Goal: Task Accomplishment & Management: Use online tool/utility

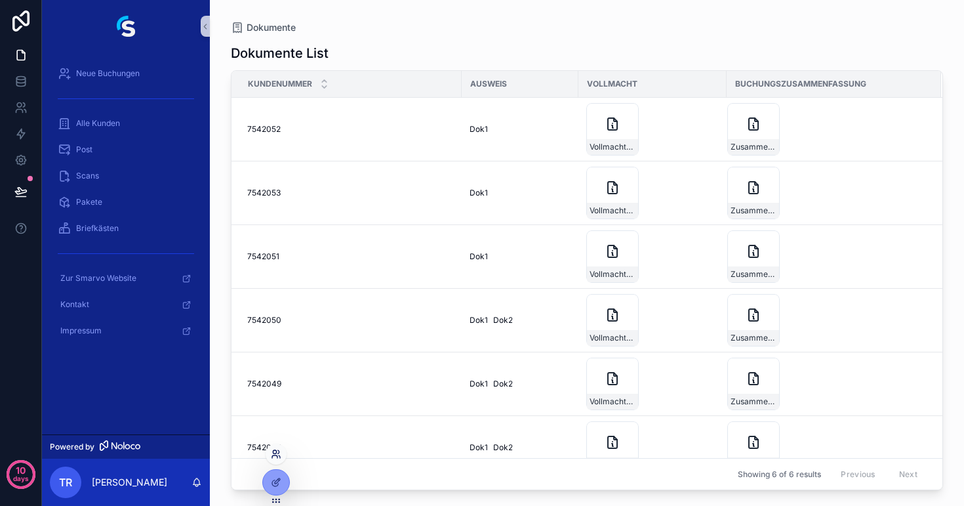
click at [276, 453] on icon at bounding box center [274, 451] width 3 height 3
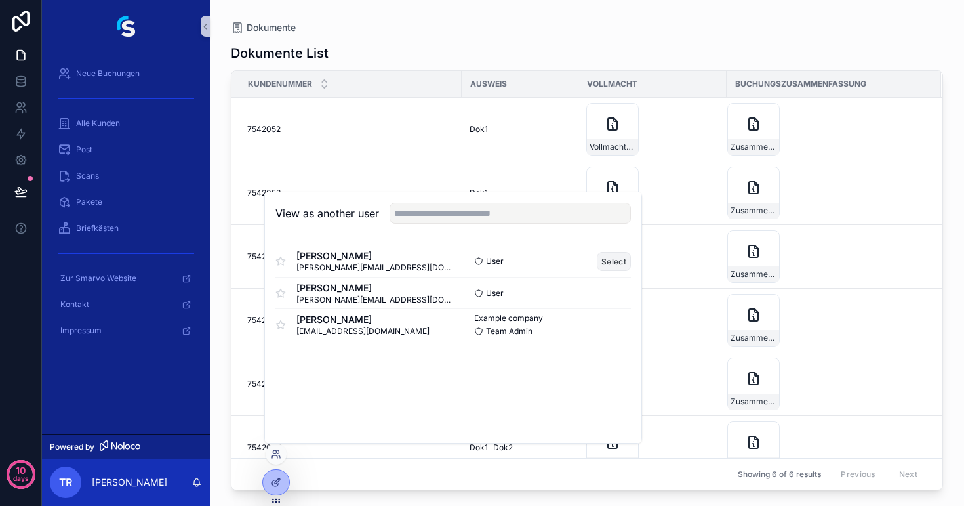
click at [603, 262] on button "Select" at bounding box center [614, 261] width 34 height 19
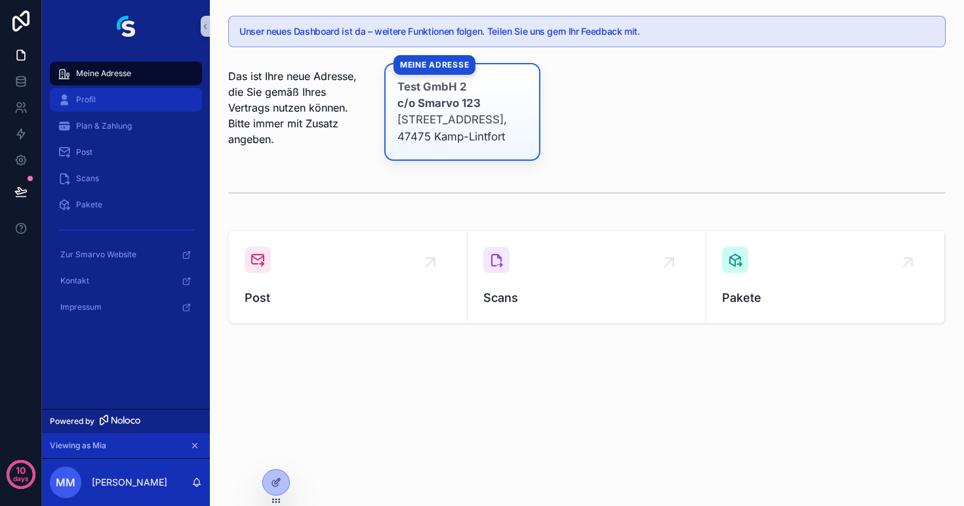
click at [85, 102] on span "Profil" at bounding box center [86, 99] width 20 height 10
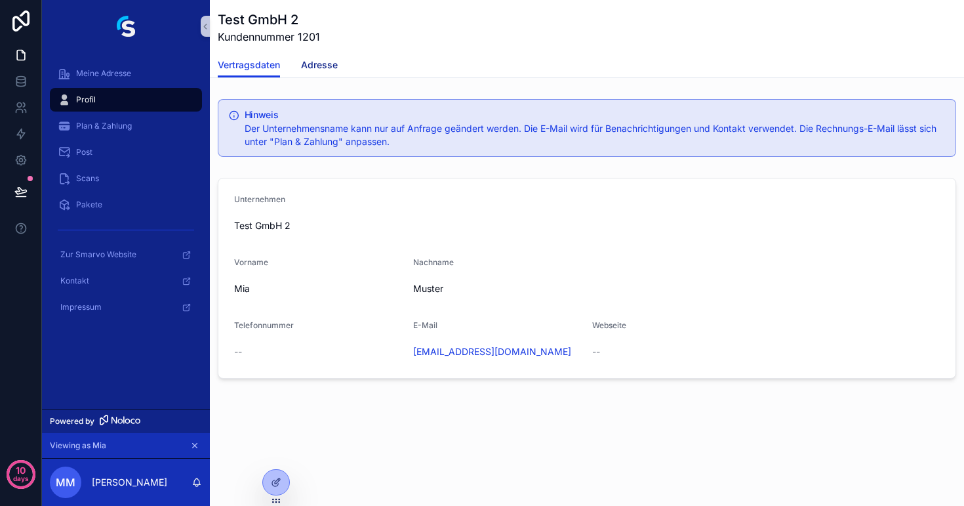
click at [327, 70] on span "Adresse" at bounding box center [319, 64] width 37 height 13
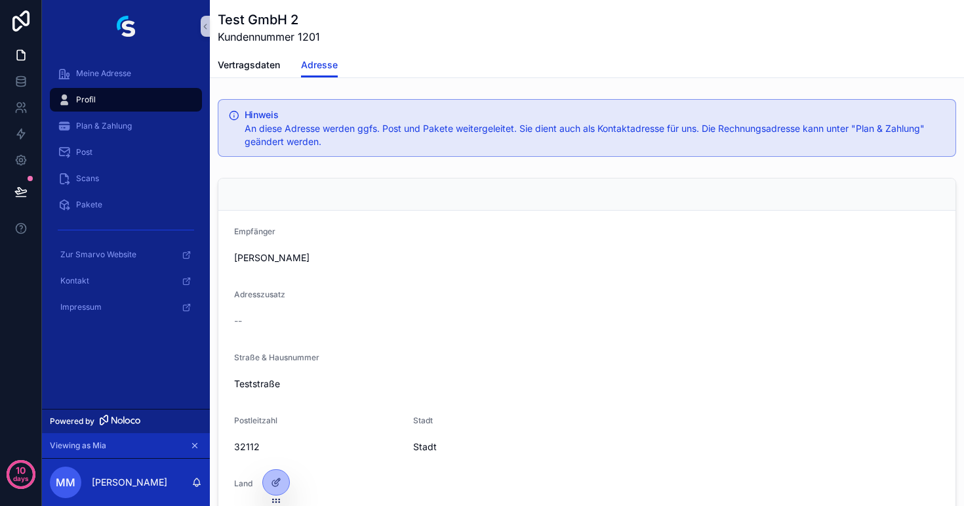
scroll to position [80, 0]
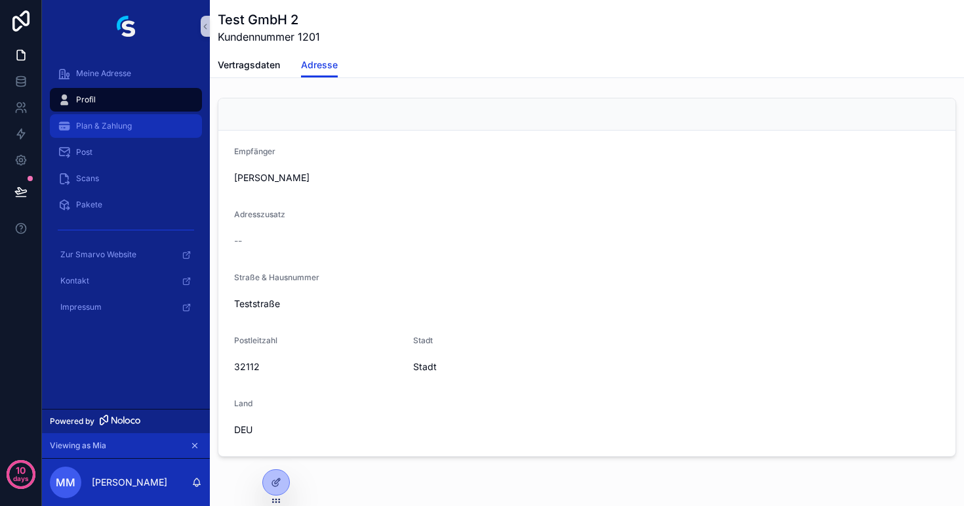
click at [126, 128] on span "Plan & Zahlung" at bounding box center [104, 126] width 56 height 10
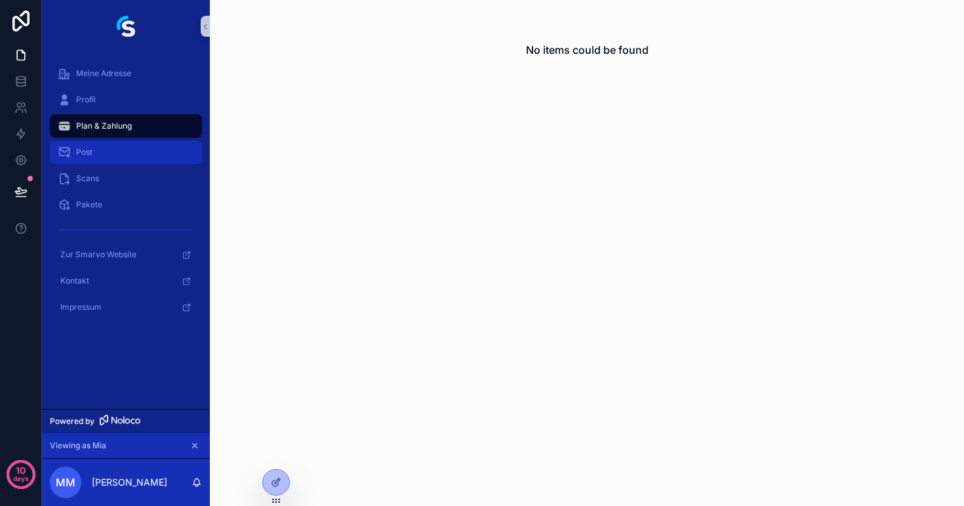
click at [92, 149] on span "Post" at bounding box center [84, 152] width 16 height 10
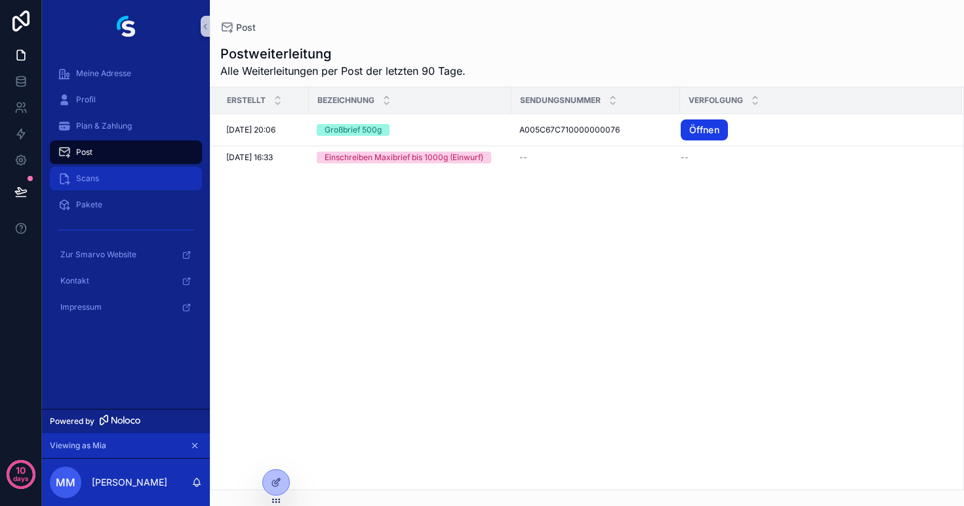
click at [93, 176] on span "Scans" at bounding box center [87, 178] width 23 height 10
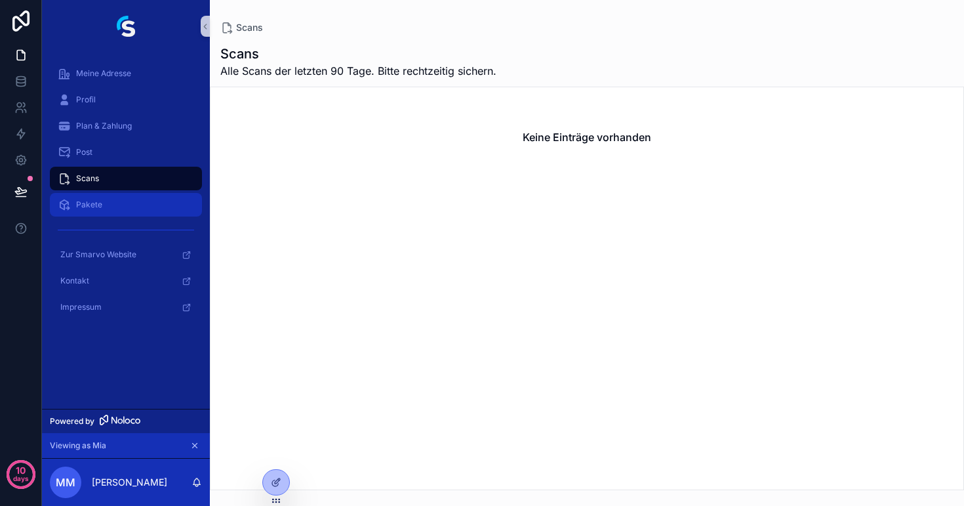
click at [94, 196] on div "Pakete" at bounding box center [126, 204] width 136 height 21
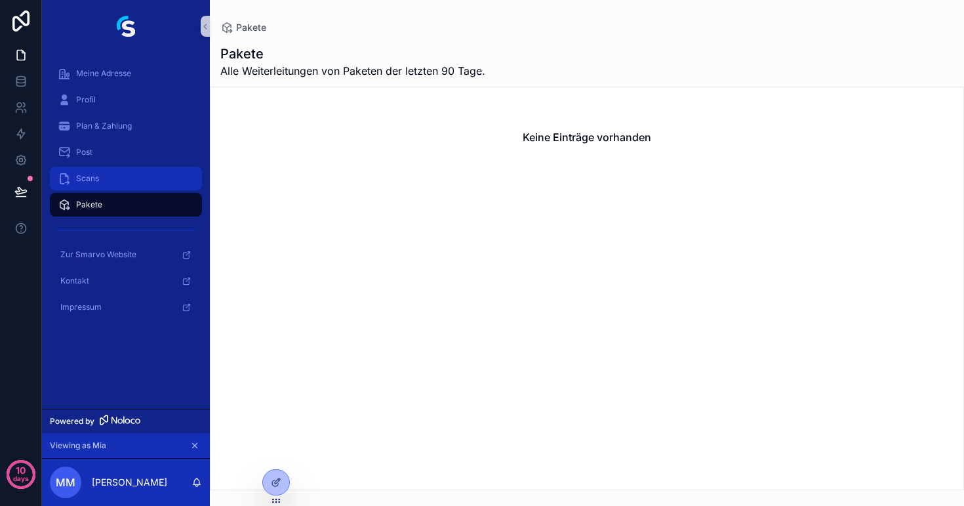
click at [117, 181] on div "Scans" at bounding box center [126, 178] width 136 height 21
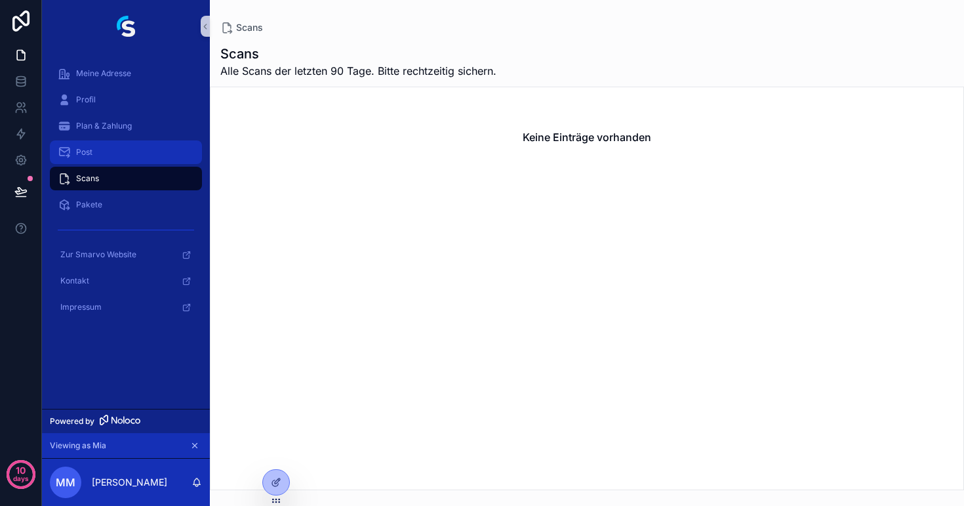
click at [117, 157] on div "Post" at bounding box center [126, 152] width 136 height 21
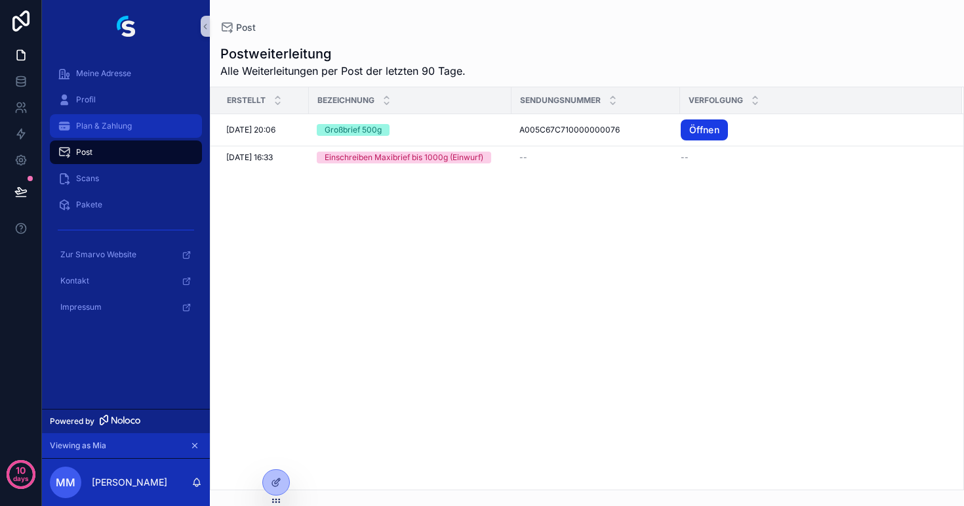
click at [113, 134] on div "Plan & Zahlung" at bounding box center [126, 125] width 136 height 21
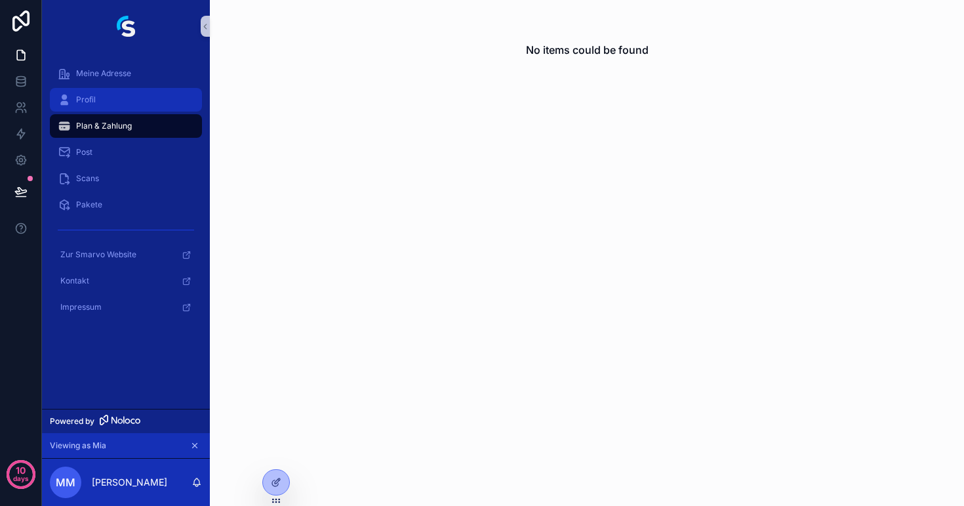
click at [108, 107] on div "Profil" at bounding box center [126, 99] width 136 height 21
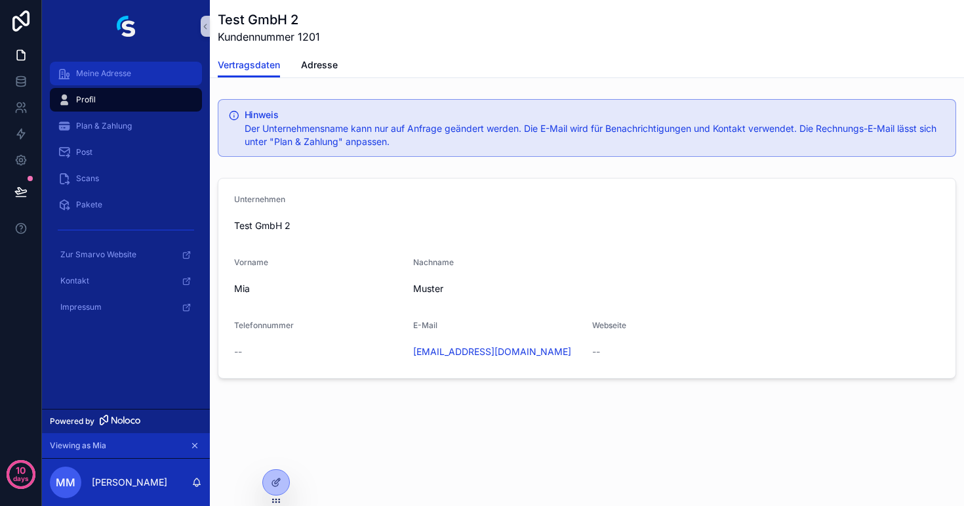
click at [105, 84] on link "Meine Adresse" at bounding box center [126, 74] width 152 height 24
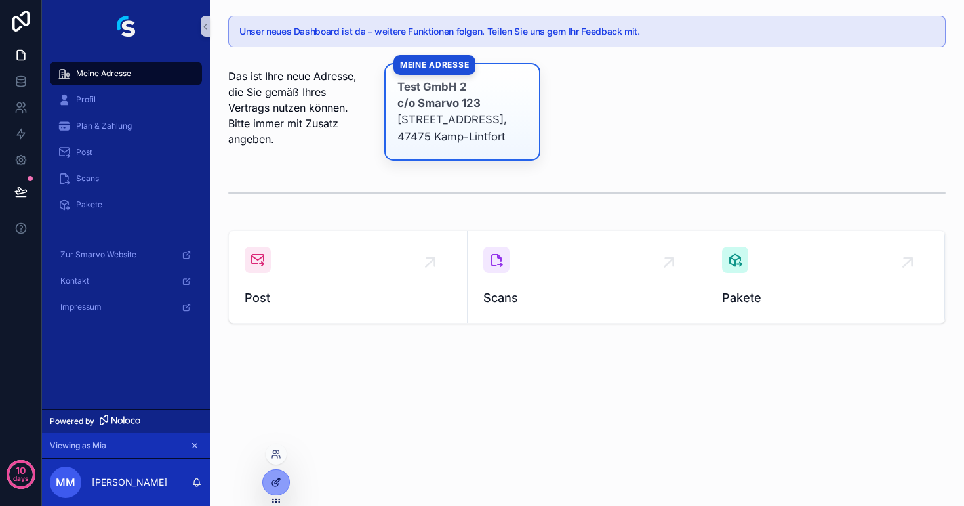
click at [271, 478] on icon at bounding box center [276, 482] width 10 height 10
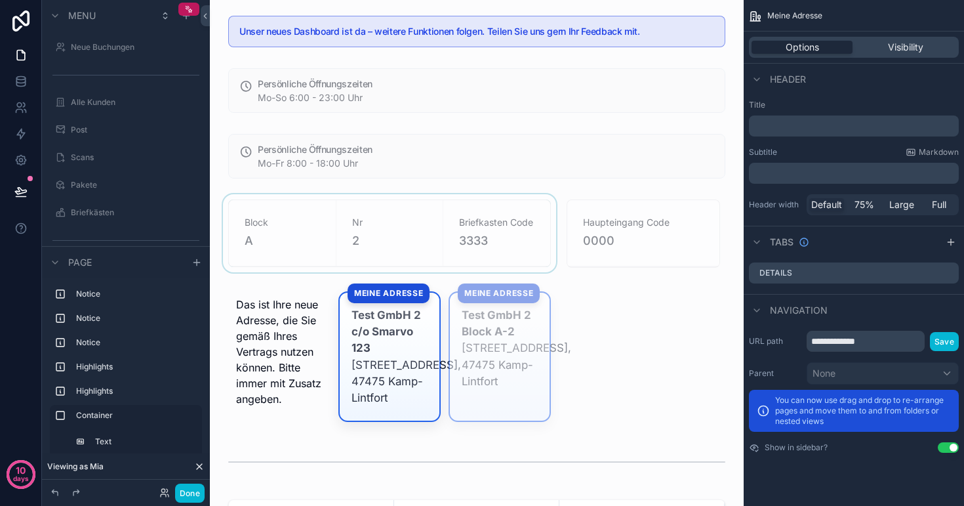
scroll to position [9, 0]
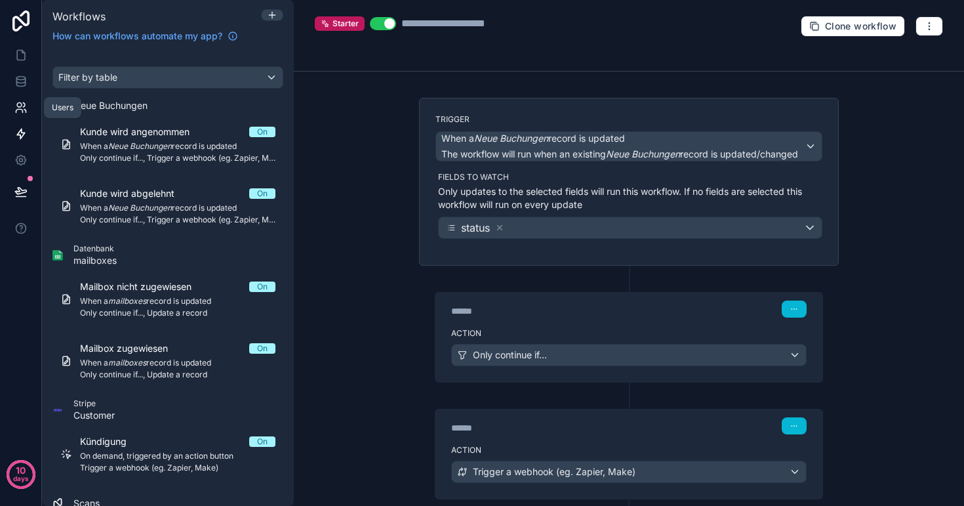
click at [22, 104] on icon at bounding box center [20, 107] width 13 height 13
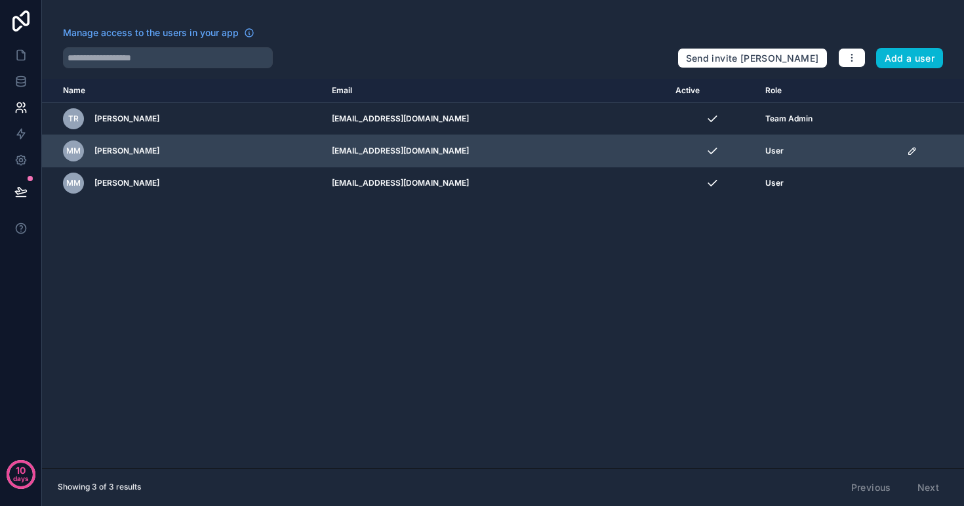
click at [923, 147] on div "scrollable content" at bounding box center [931, 151] width 49 height 10
click at [909, 153] on icon "scrollable content" at bounding box center [912, 151] width 7 height 7
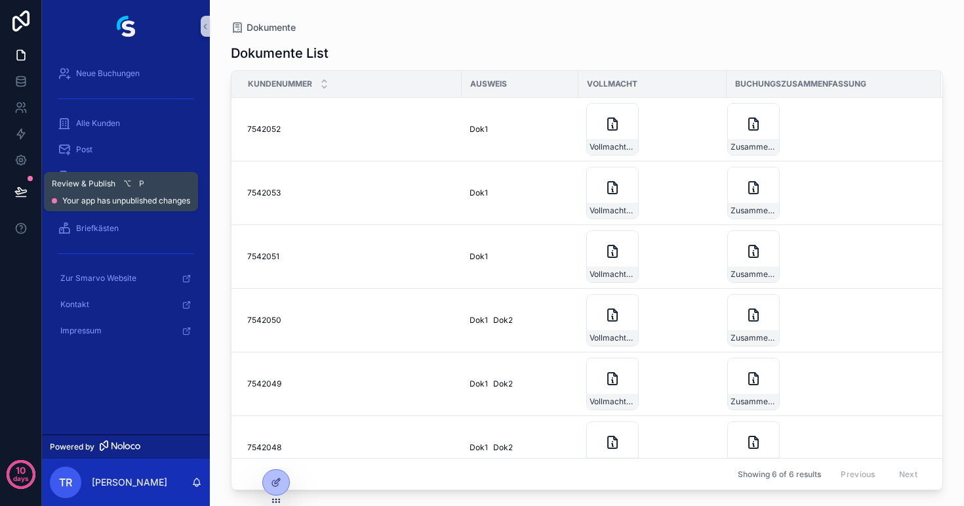
click at [19, 188] on icon at bounding box center [20, 191] width 11 height 7
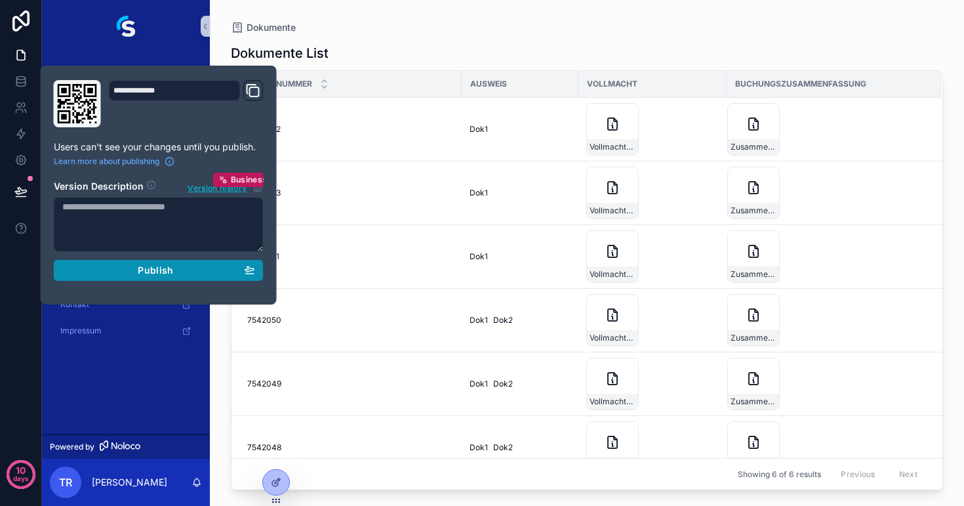
click at [221, 267] on div "Publish" at bounding box center [158, 270] width 193 height 12
